Goal: Navigation & Orientation: Find specific page/section

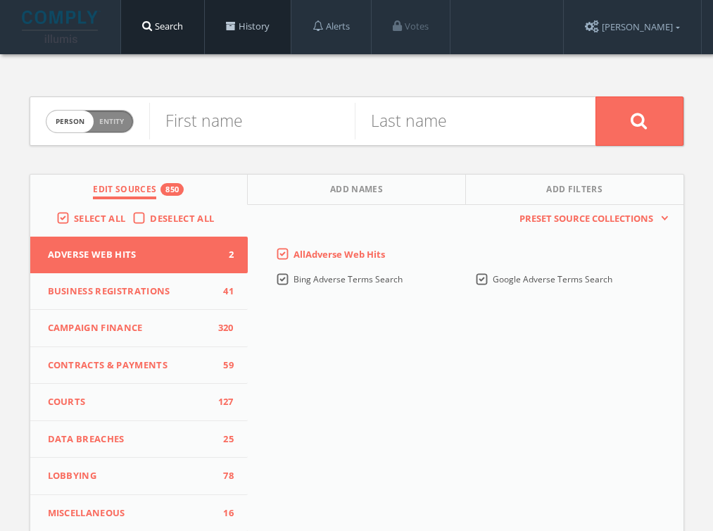
click at [246, 25] on link "History" at bounding box center [248, 27] width 86 height 54
